Goal: Entertainment & Leisure: Consume media (video, audio)

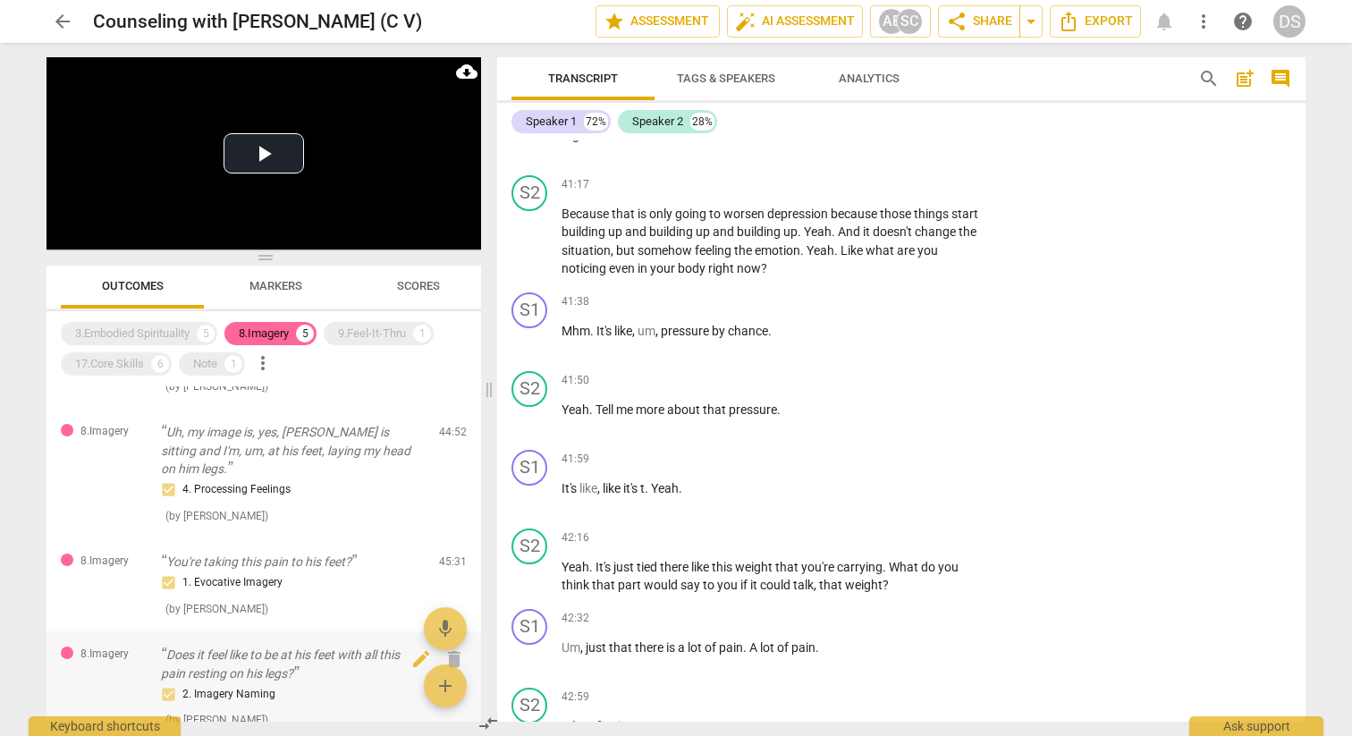
scroll to position [71, 0]
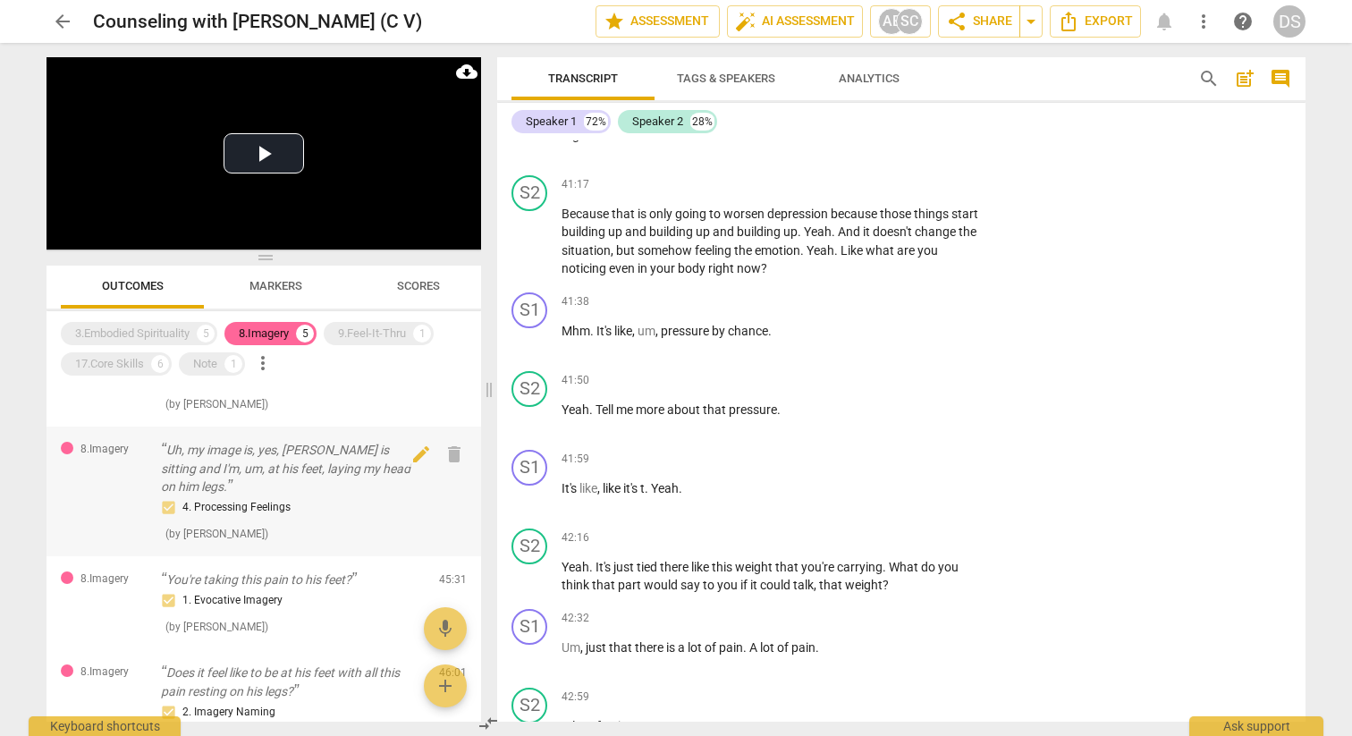
click at [336, 519] on div "4. Processing Feelings ( by Amy Bark )" at bounding box center [293, 520] width 264 height 46
click at [285, 497] on div "4. Processing Feelings" at bounding box center [293, 507] width 264 height 21
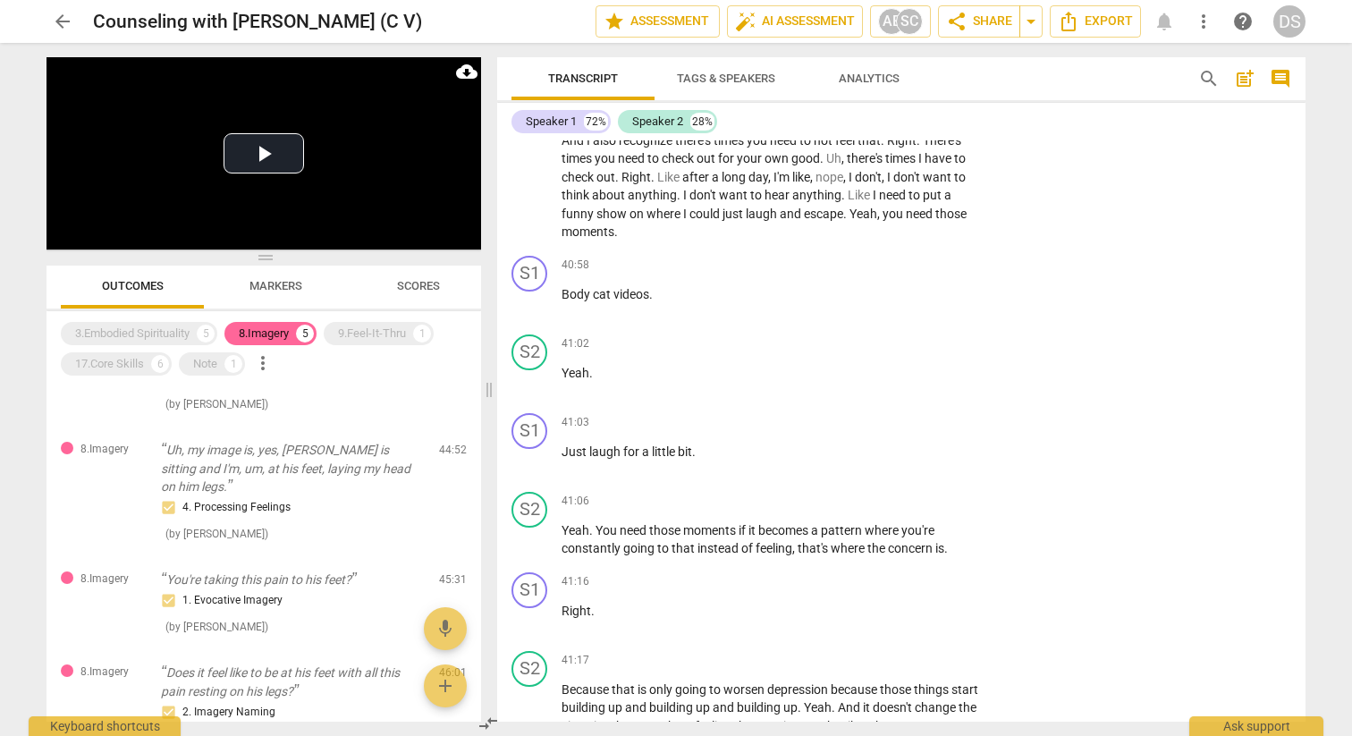
scroll to position [14448, 0]
click at [302, 285] on span "Markers" at bounding box center [276, 286] width 96 height 24
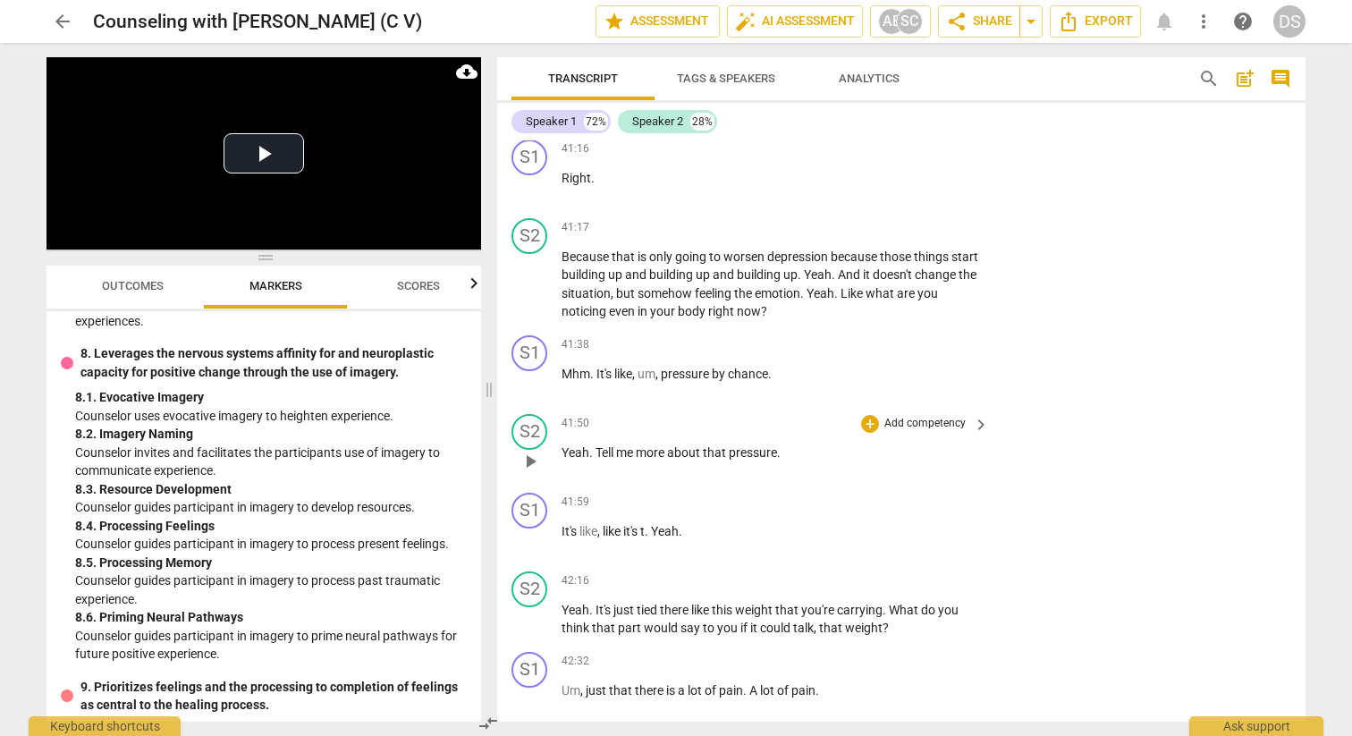
scroll to position [14850, 0]
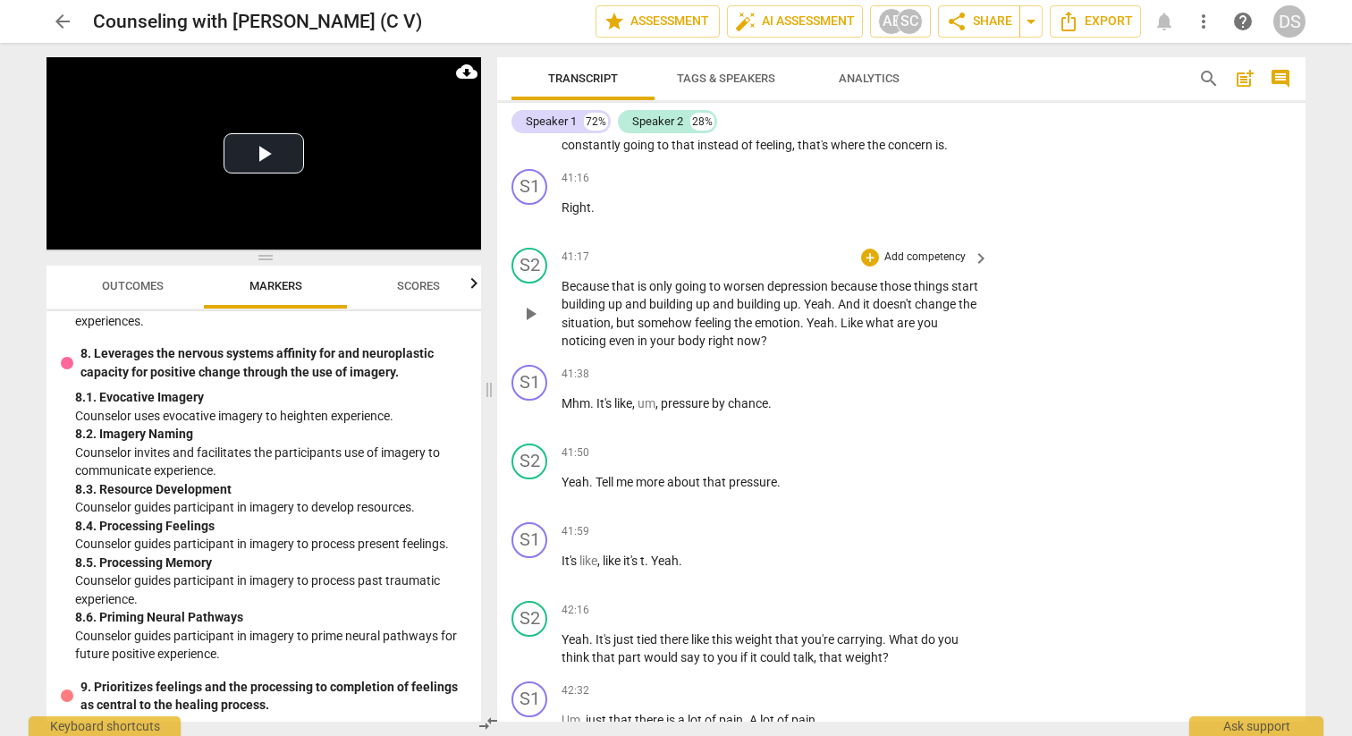
click at [527, 307] on span "play_arrow" at bounding box center [529, 313] width 21 height 21
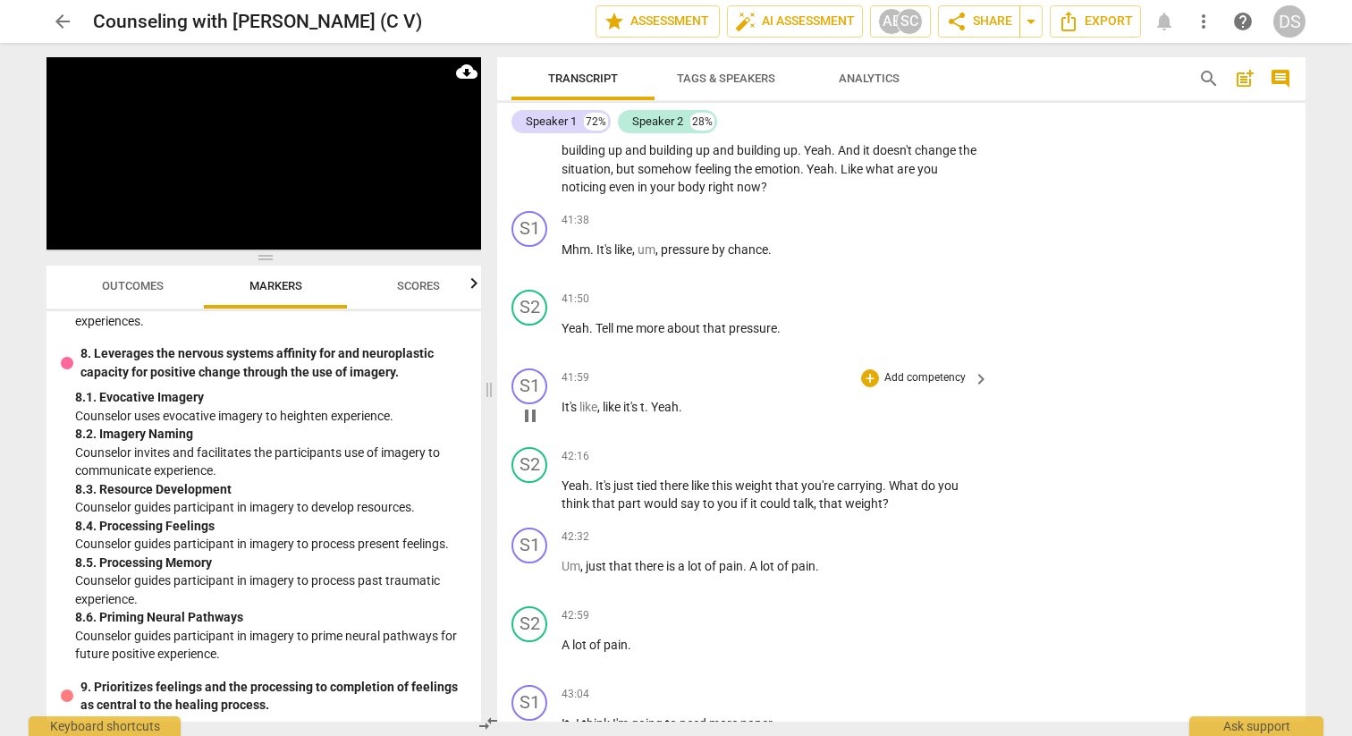
scroll to position [15005, 0]
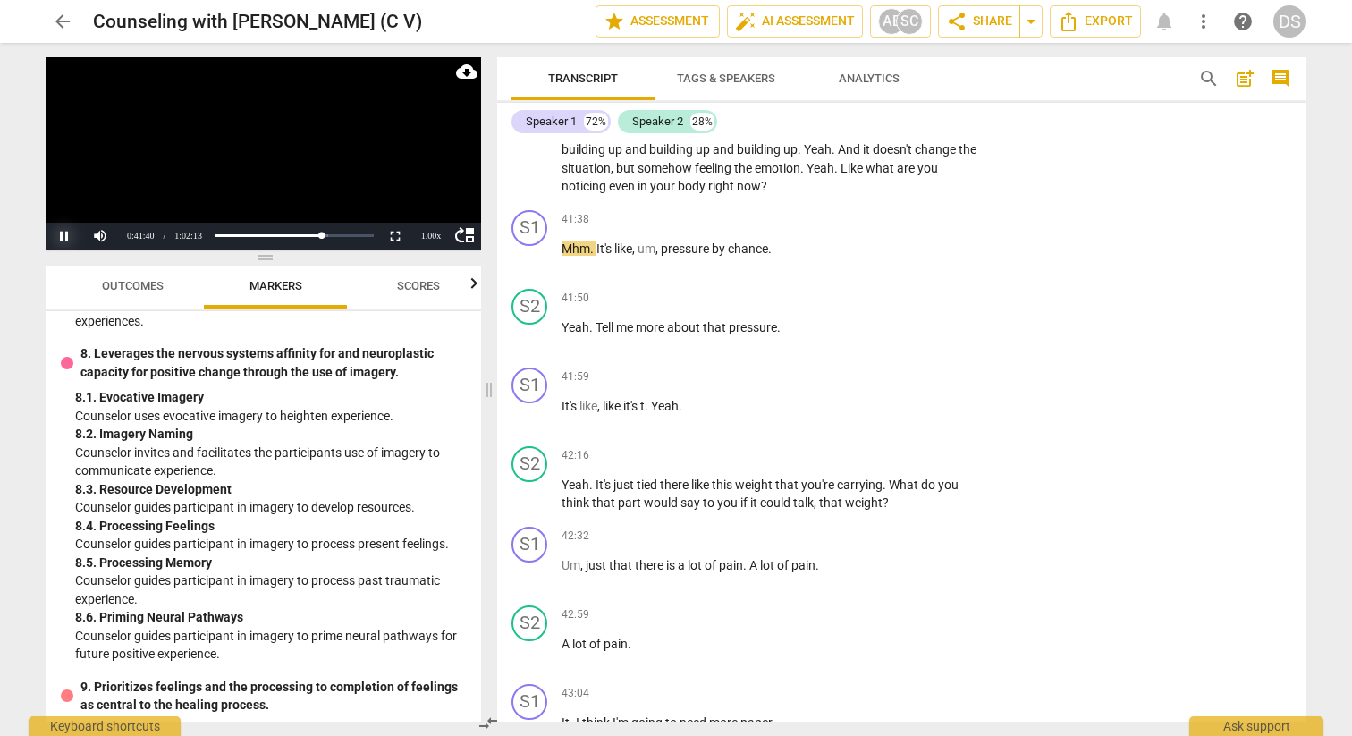
click at [62, 236] on button "Pause" at bounding box center [64, 236] width 36 height 27
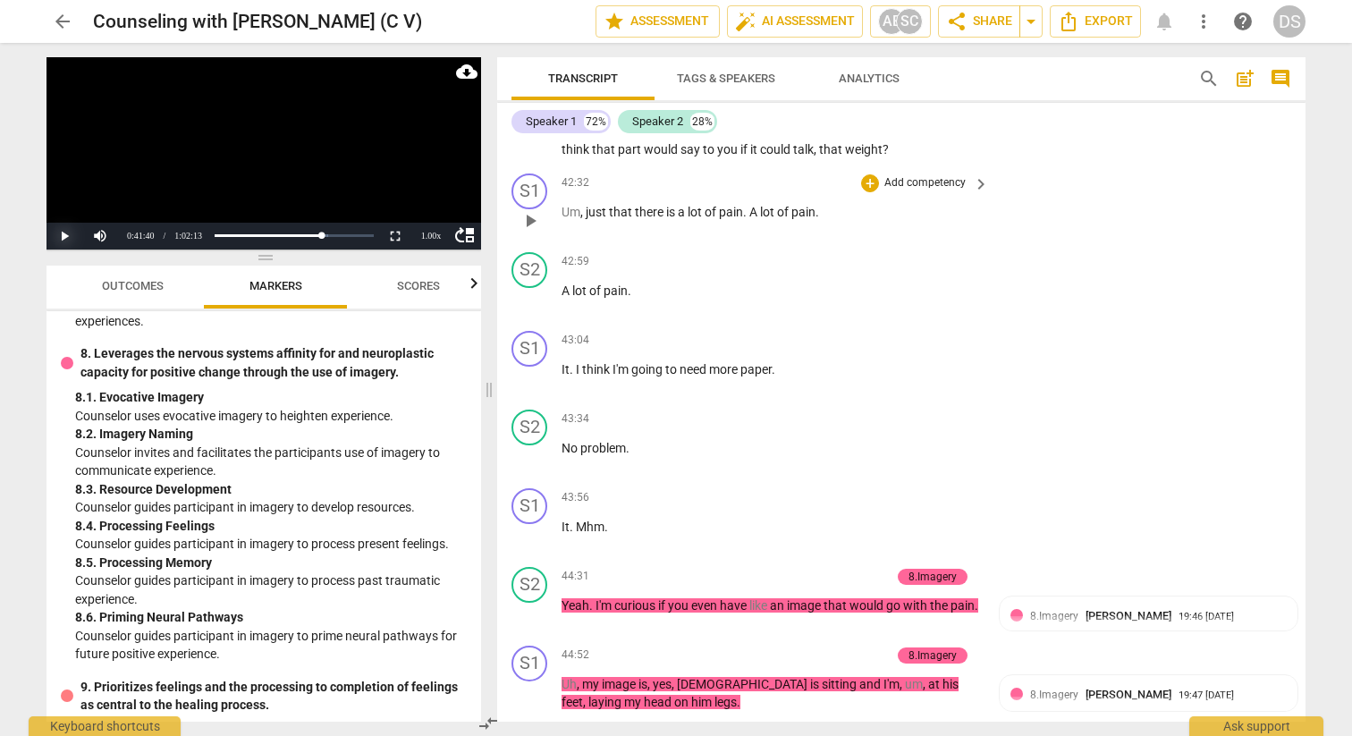
scroll to position [15360, 0]
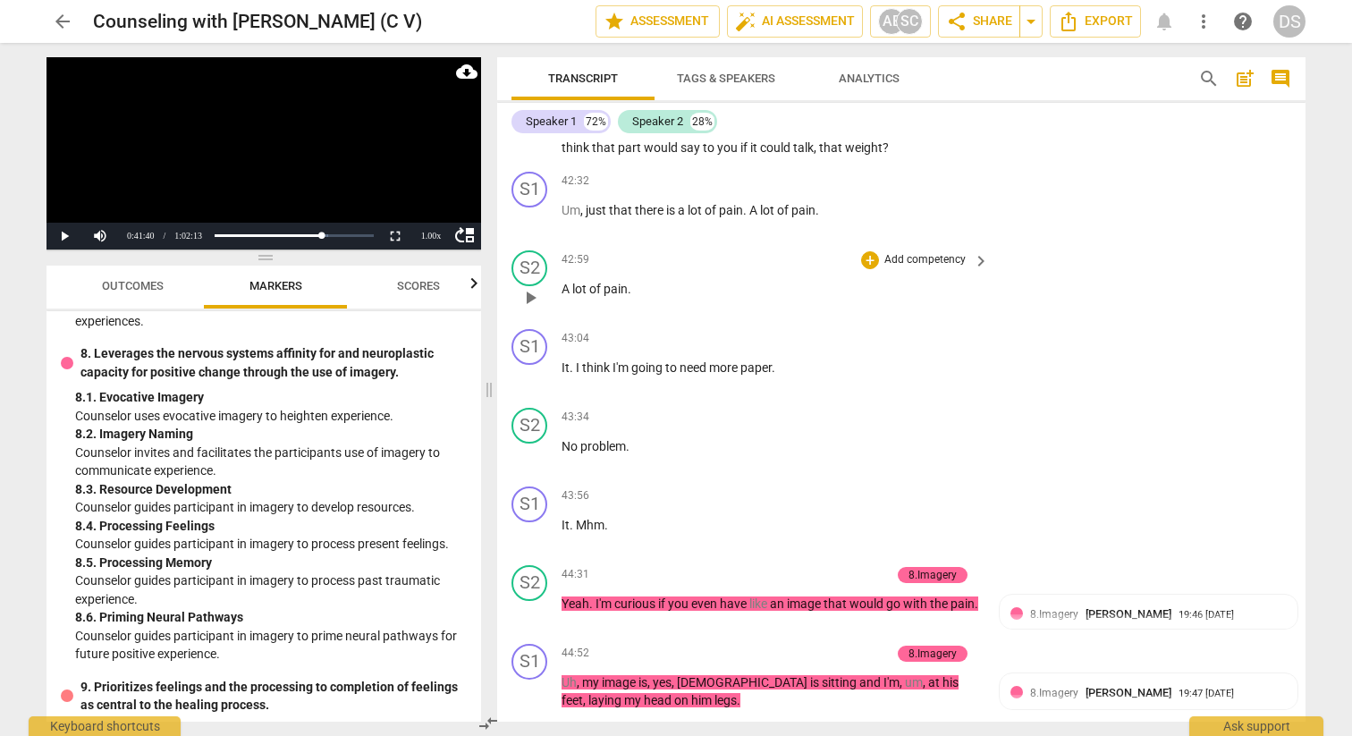
click at [527, 289] on span "play_arrow" at bounding box center [529, 297] width 21 height 21
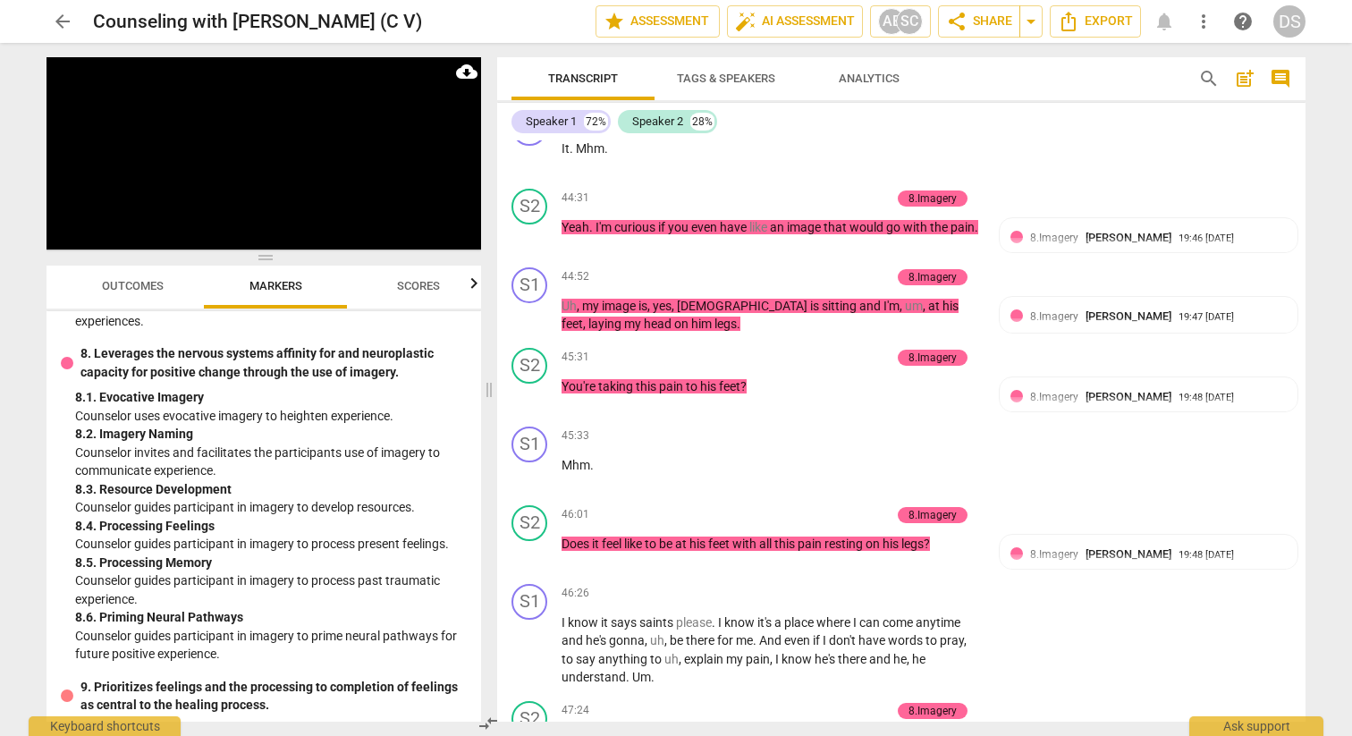
scroll to position [15740, 0]
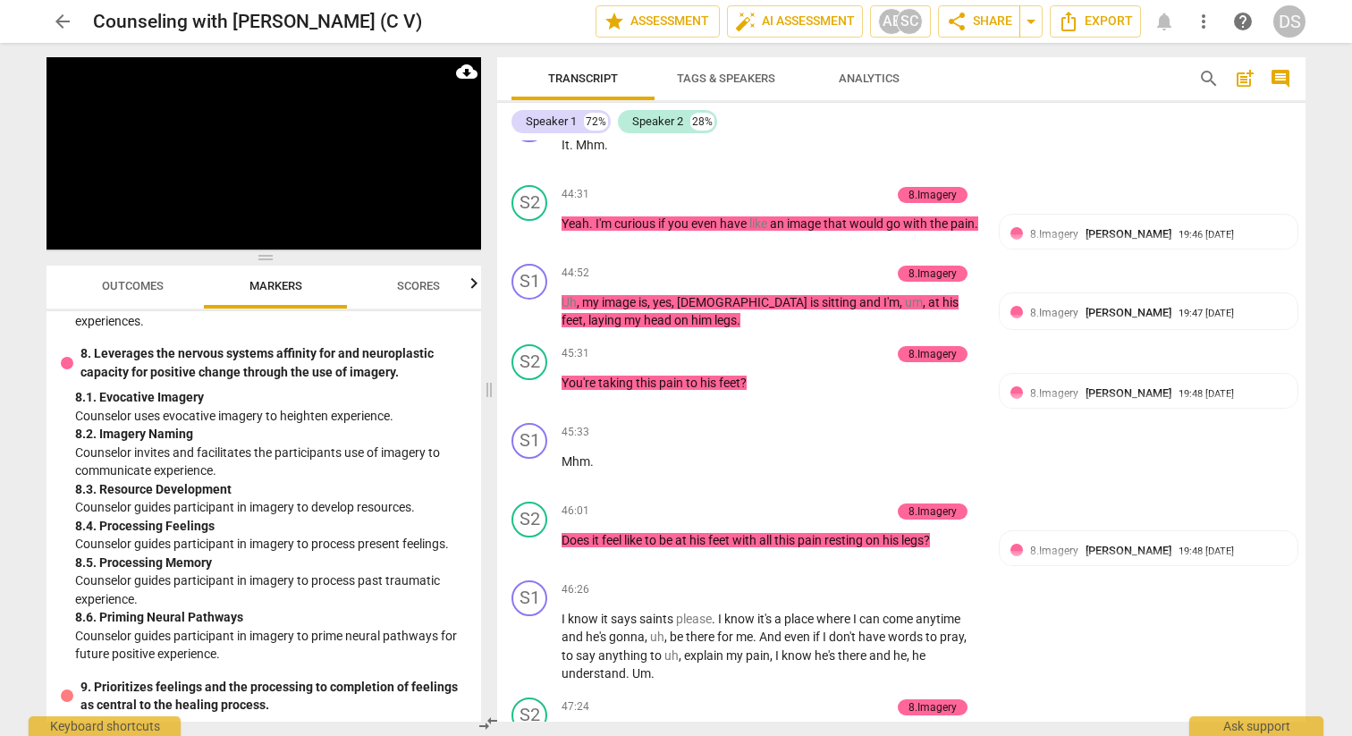
click at [65, 235] on button "Pause" at bounding box center [64, 236] width 36 height 27
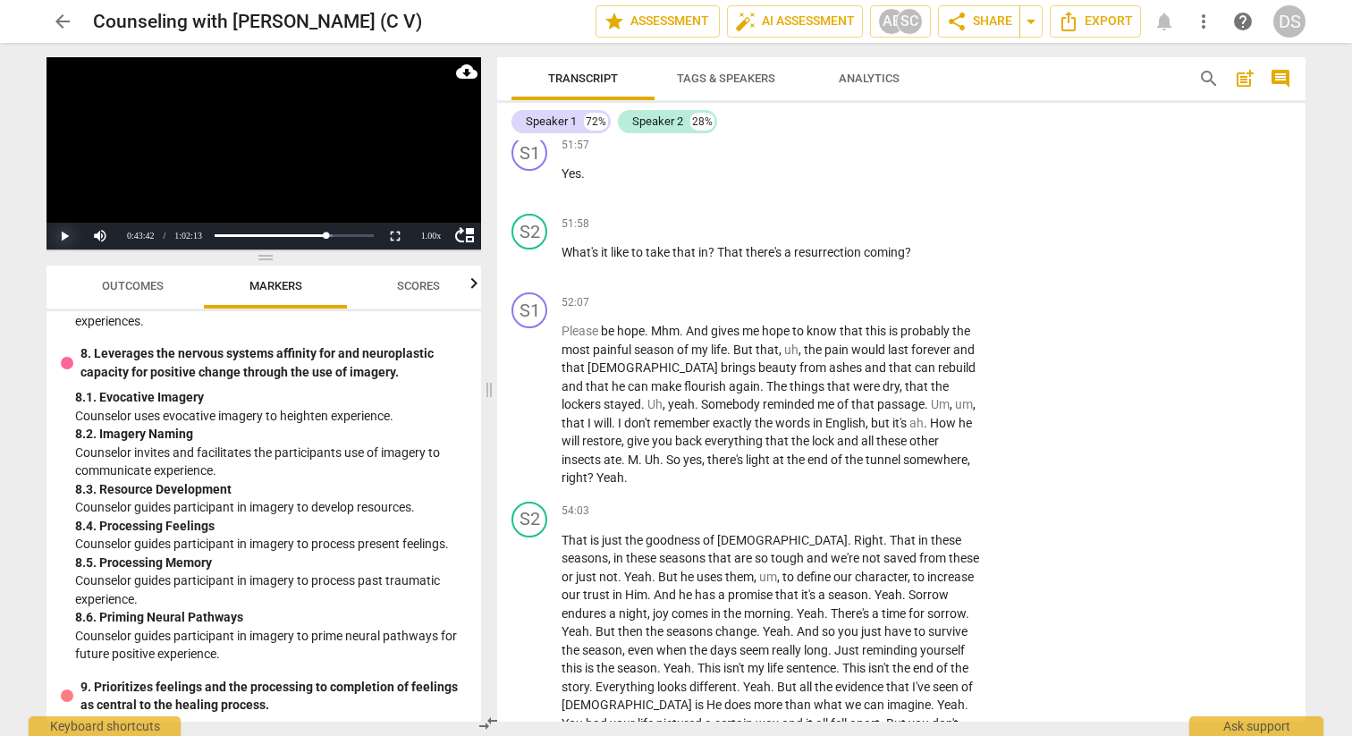
scroll to position [17219, 0]
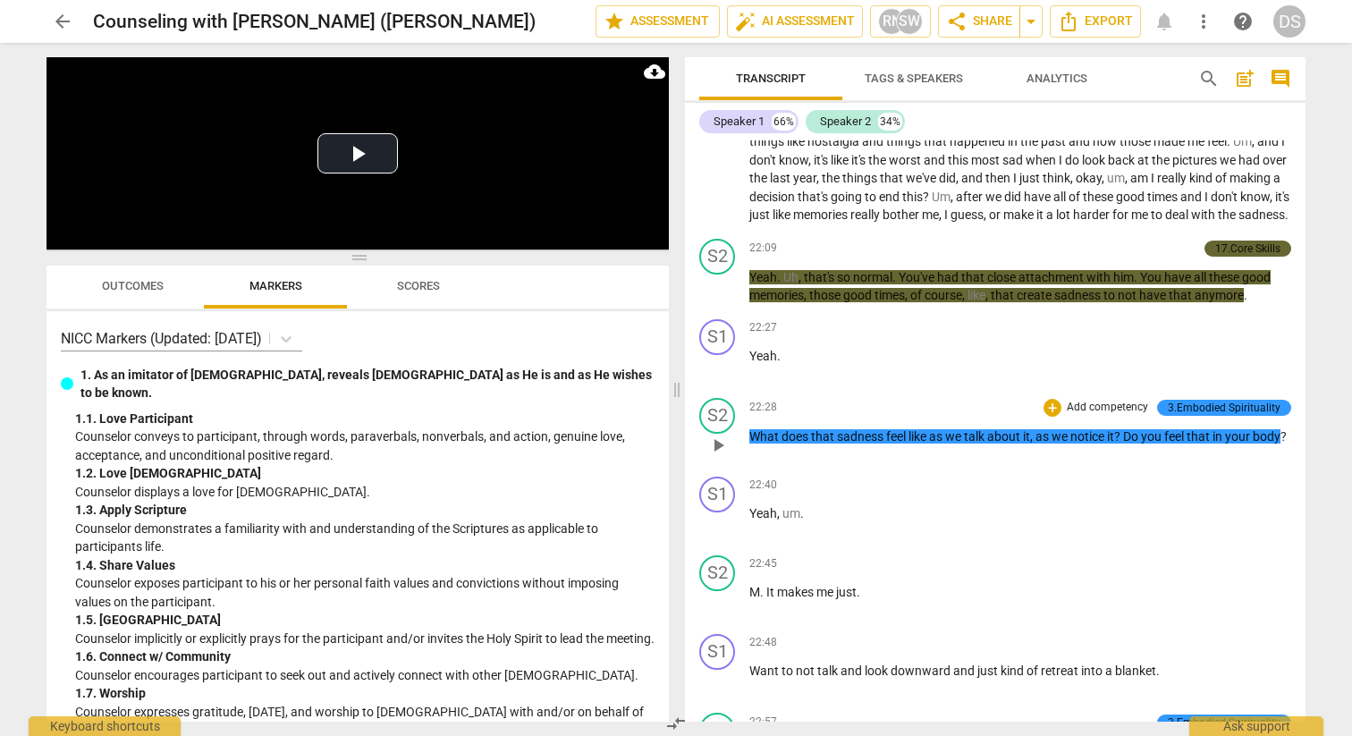
scroll to position [6185, 0]
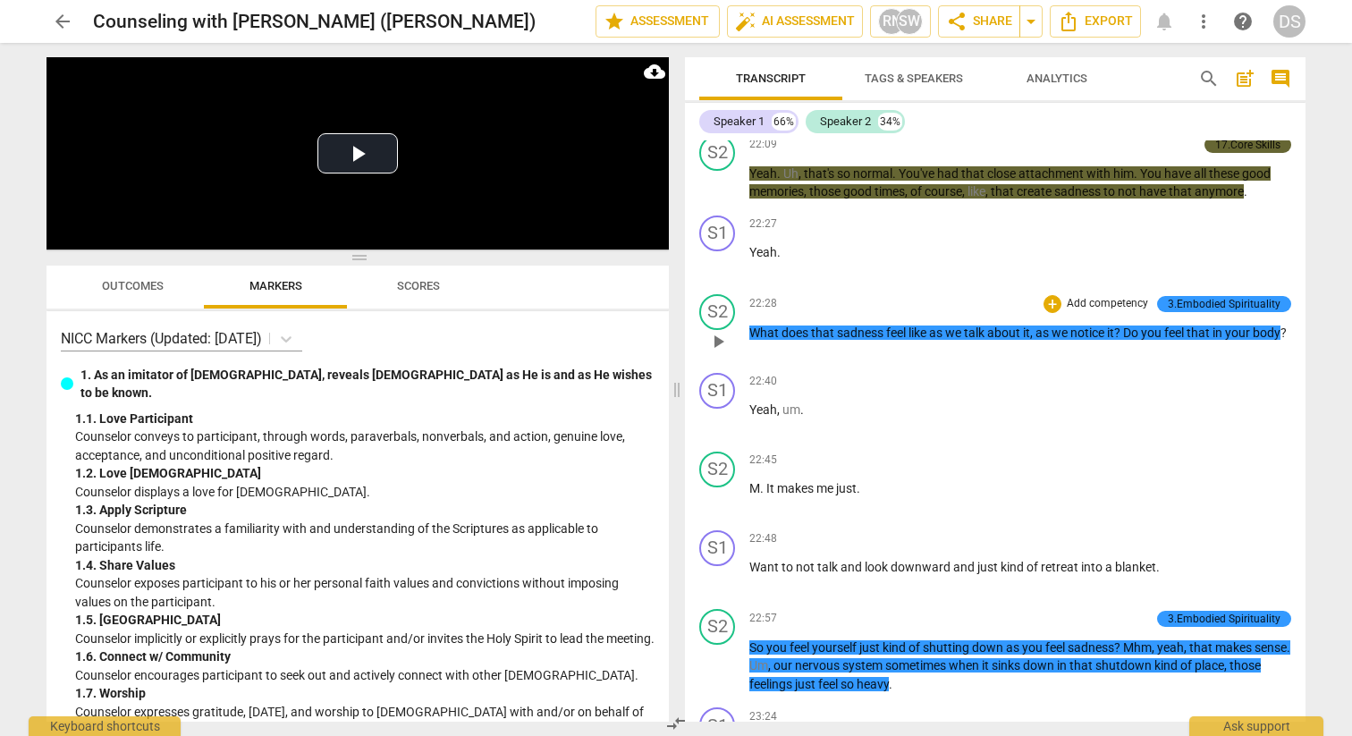
click at [719, 352] on span "play_arrow" at bounding box center [717, 341] width 21 height 21
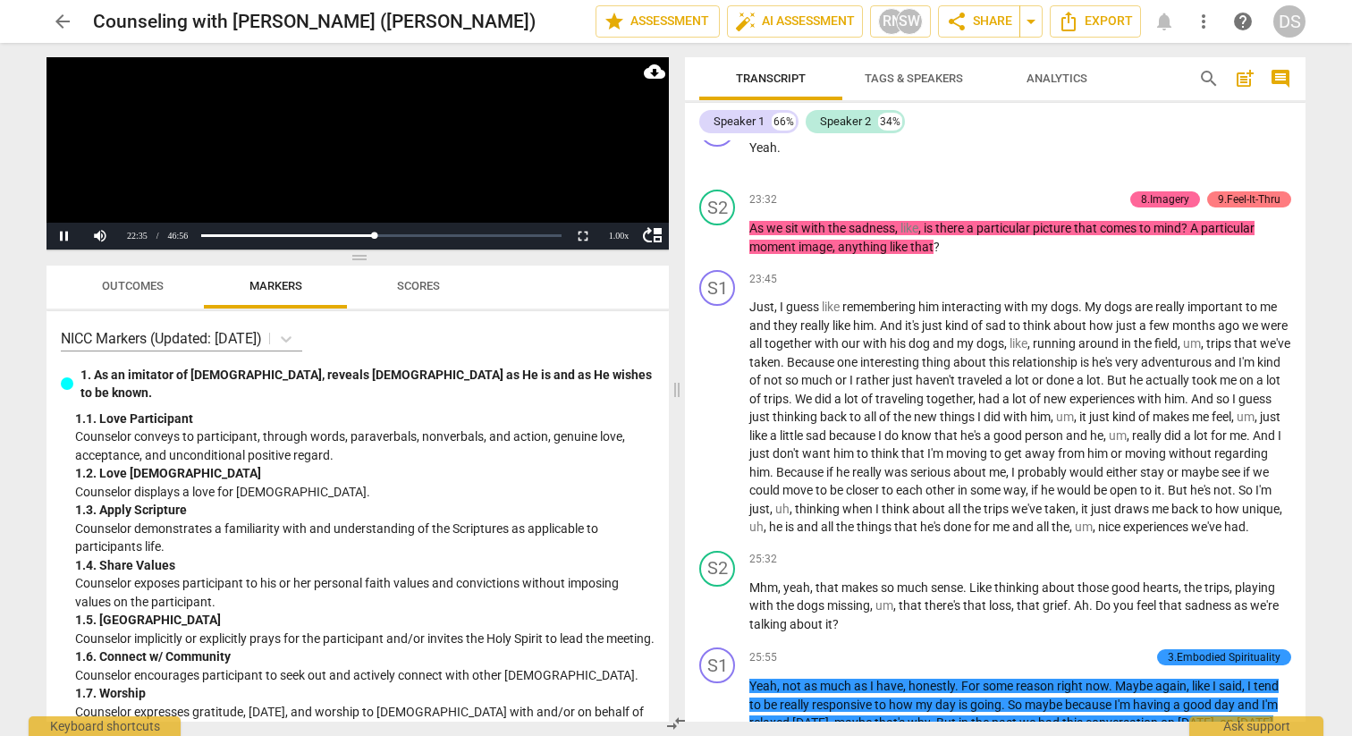
scroll to position [6782, 0]
click at [61, 232] on button "Pause" at bounding box center [64, 236] width 36 height 27
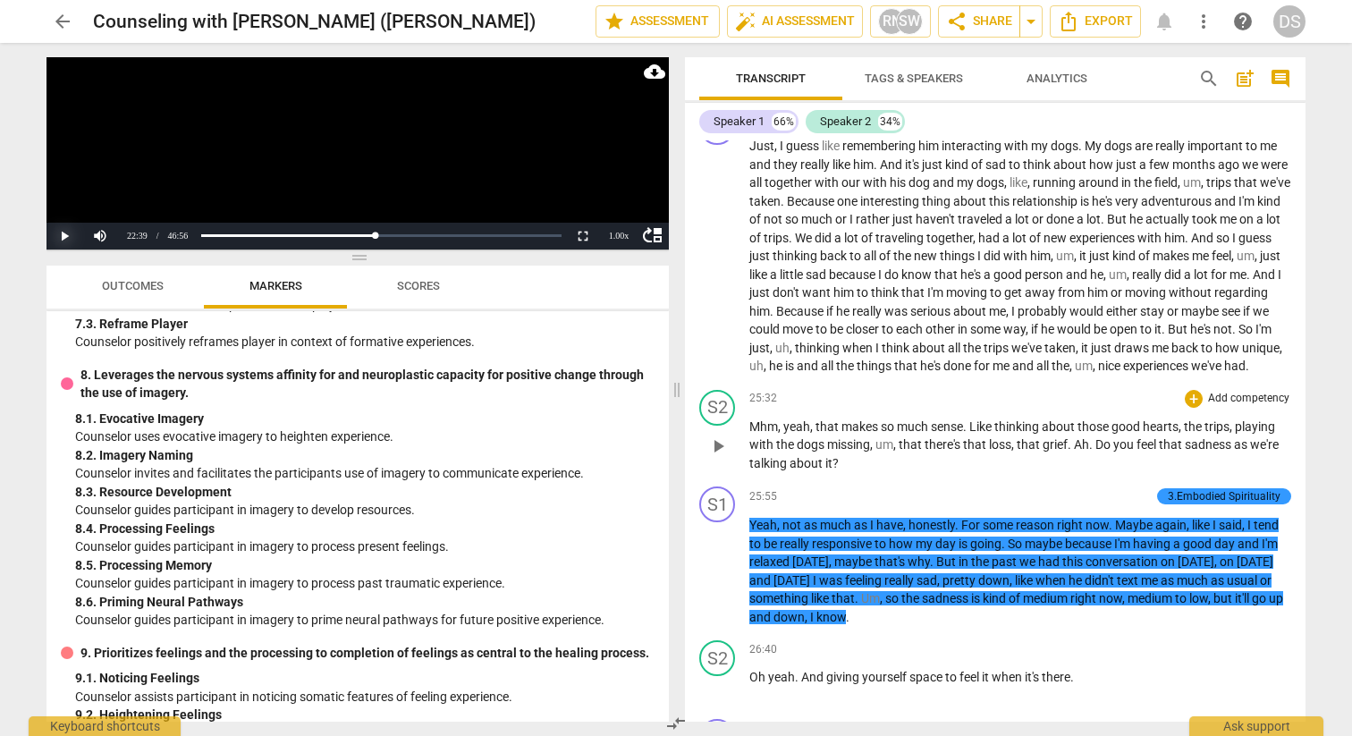
scroll to position [6961, 0]
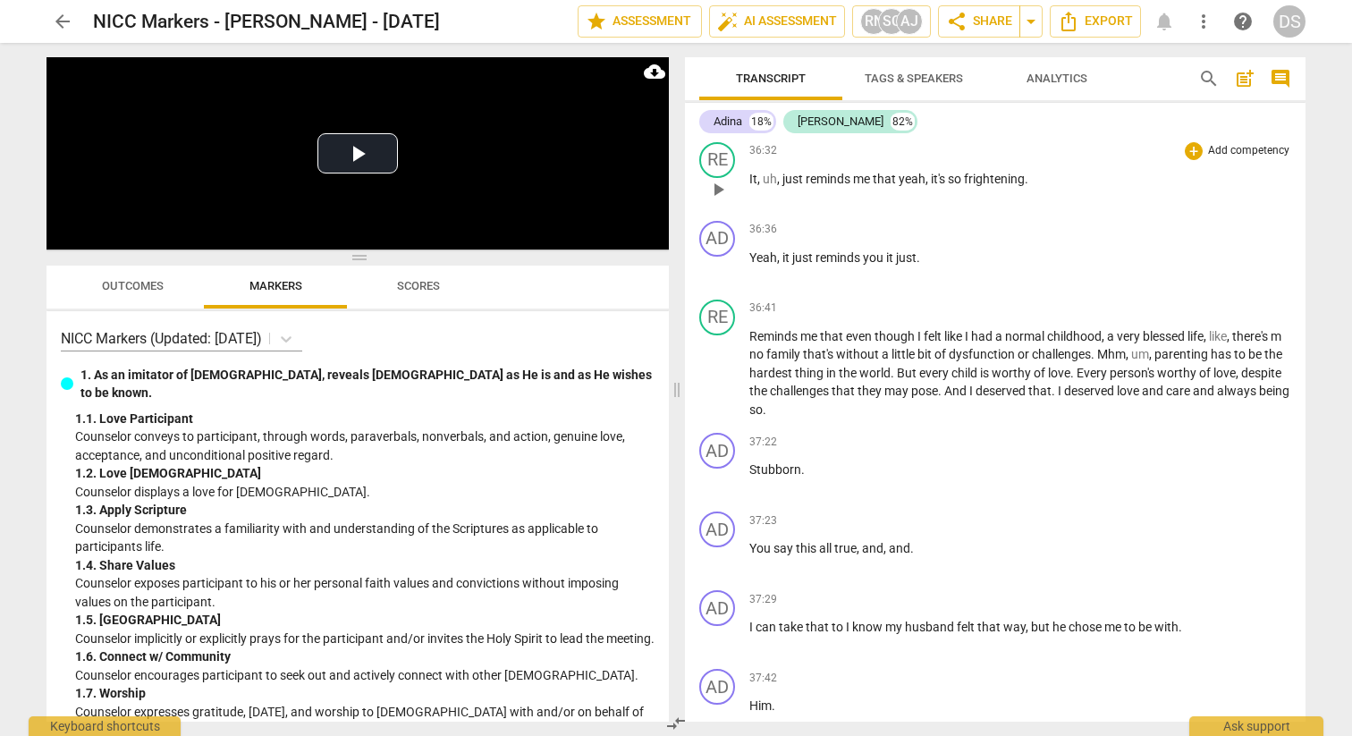
scroll to position [15409, 0]
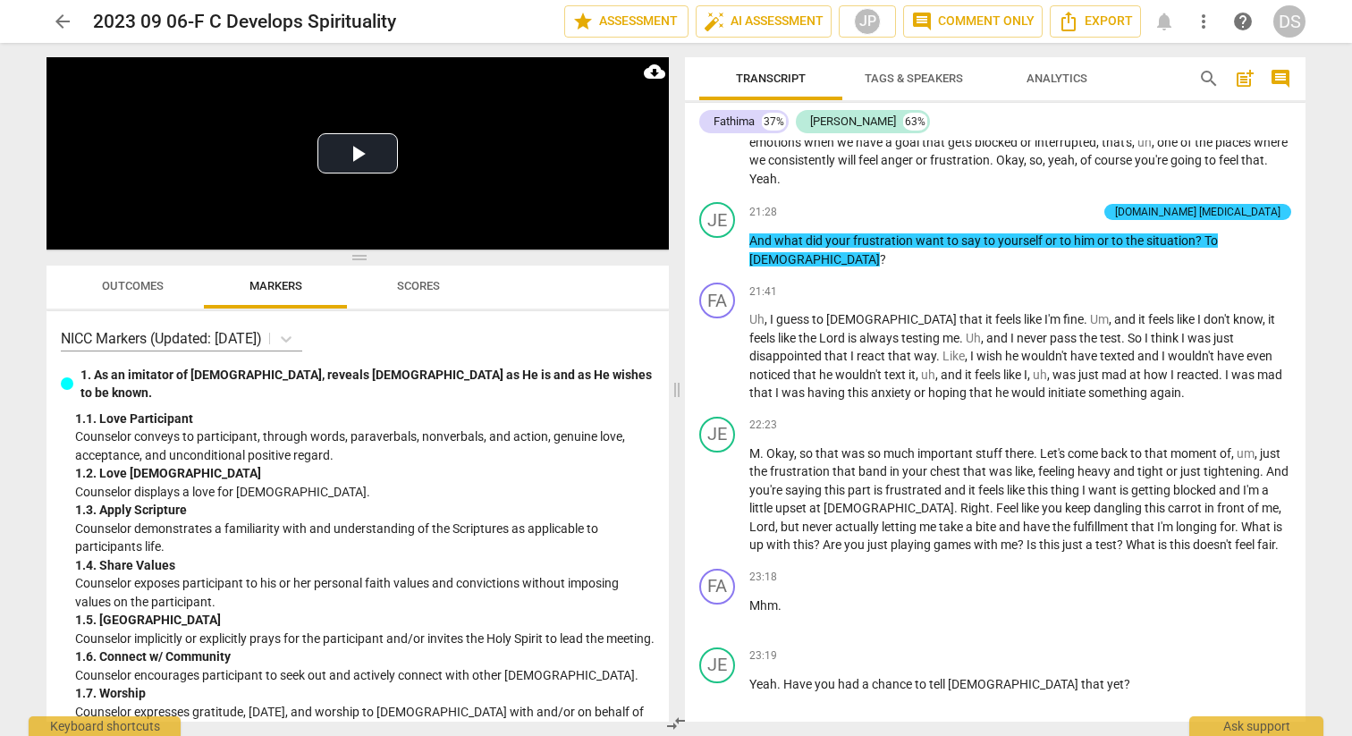
scroll to position [6416, 0]
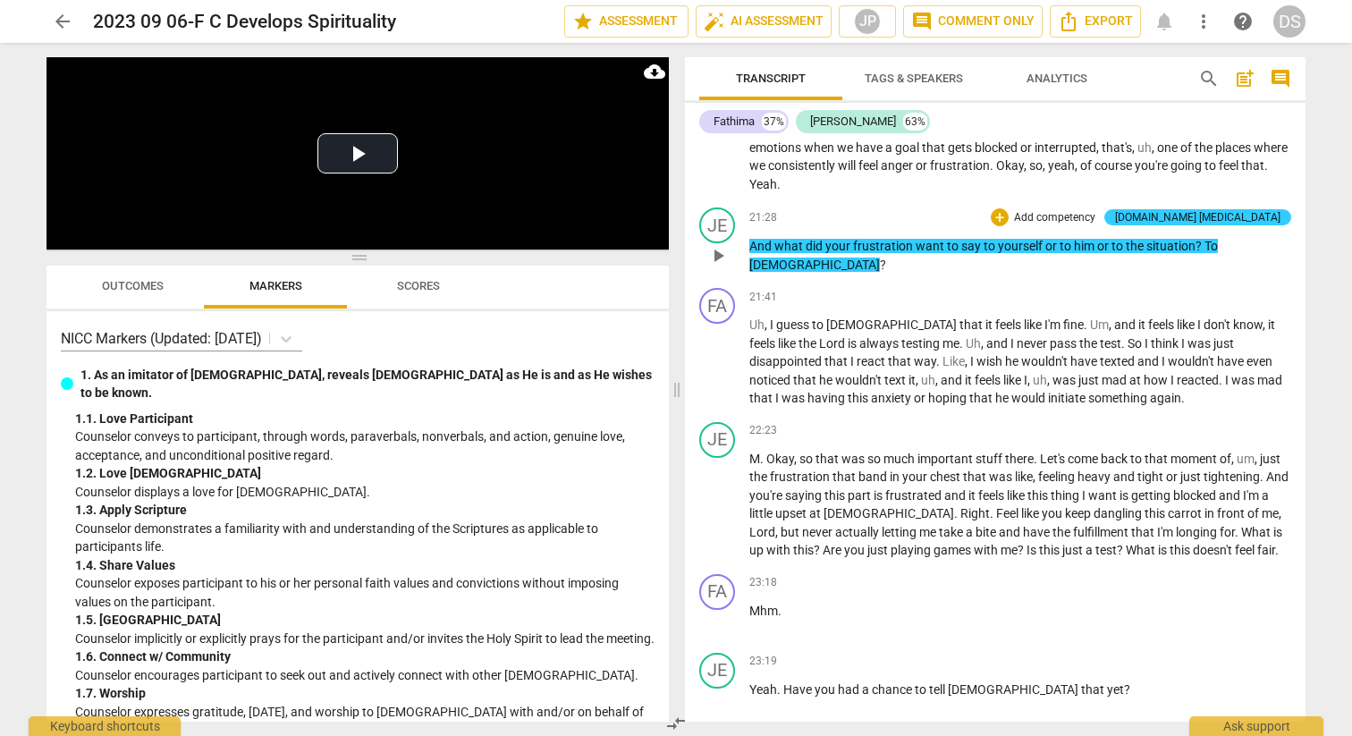
click at [719, 266] on span "play_arrow" at bounding box center [717, 255] width 21 height 21
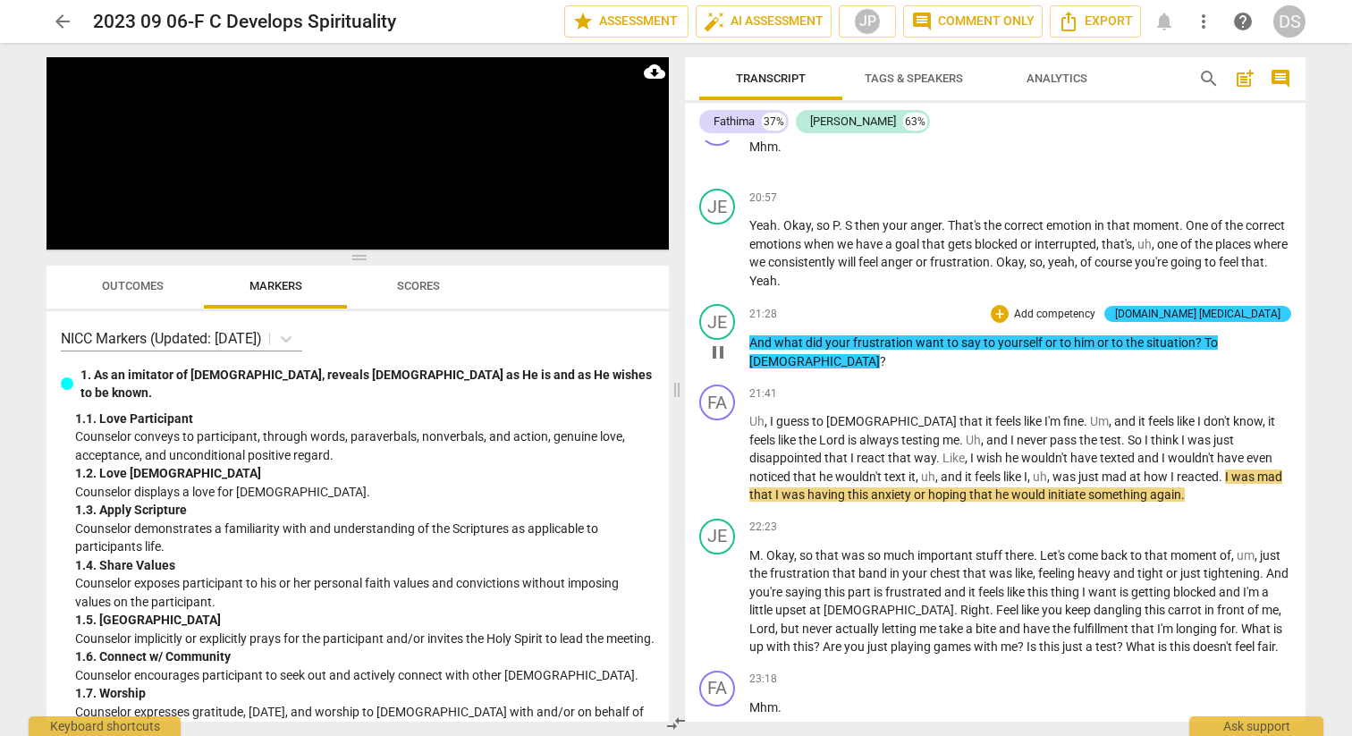
scroll to position [6316, 0]
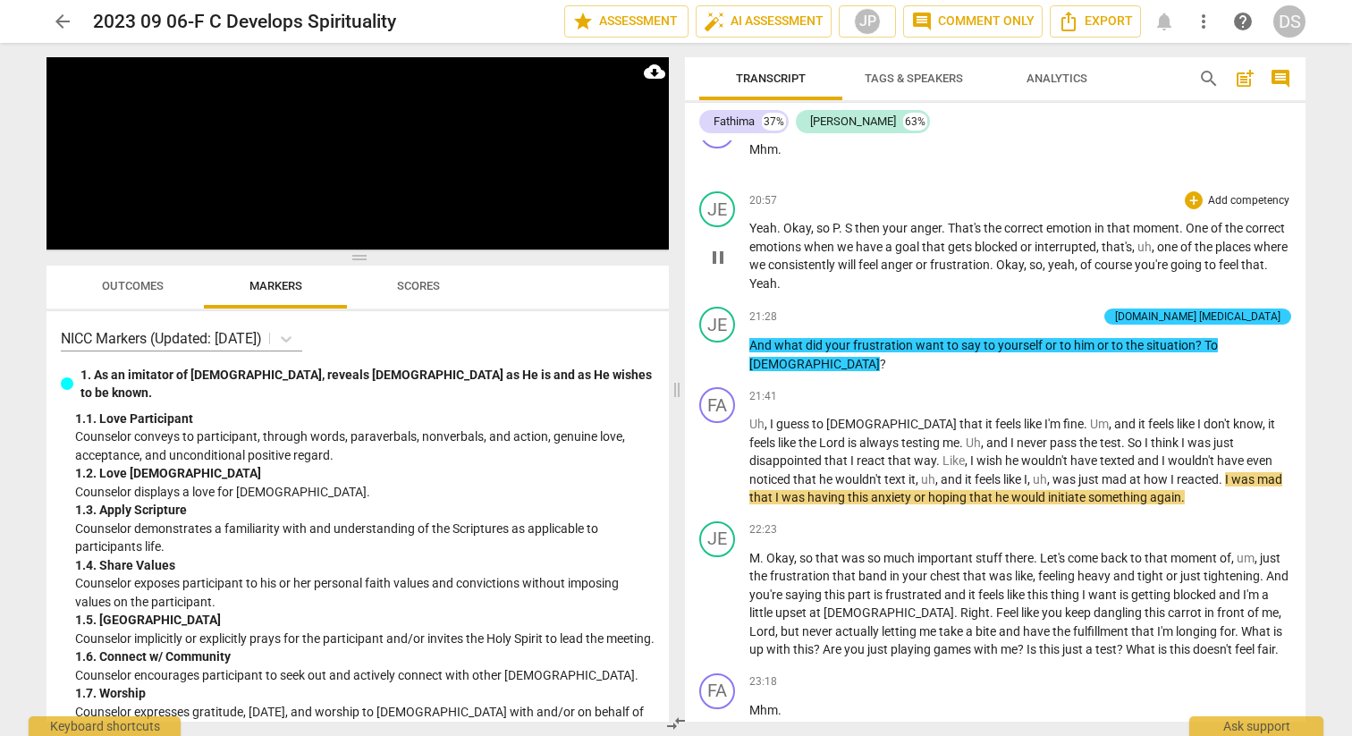
click at [719, 268] on span "pause" at bounding box center [717, 257] width 21 height 21
